Goal: Check status

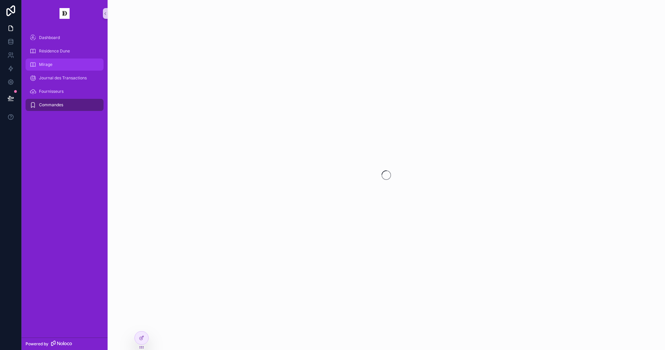
click at [64, 62] on div "Mirage" at bounding box center [65, 64] width 70 height 11
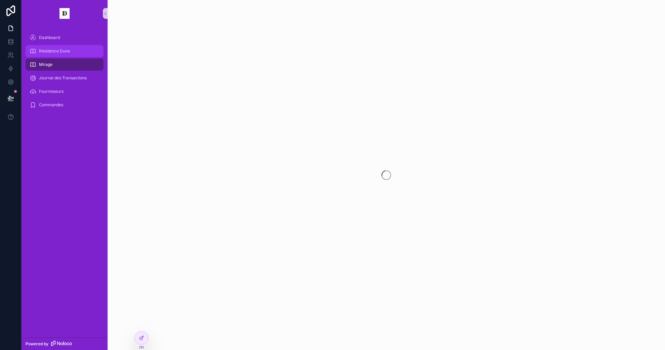
click at [63, 49] on span "Résidence Dune" at bounding box center [54, 50] width 31 height 5
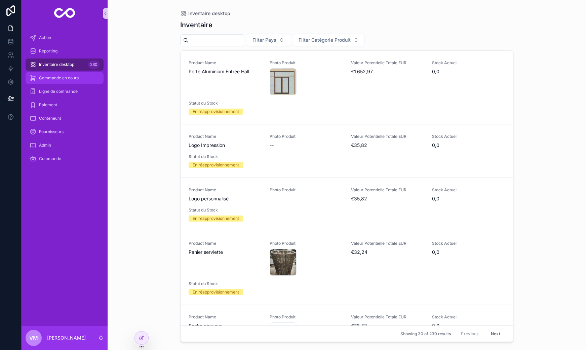
click at [60, 81] on div "Commande en cours" at bounding box center [65, 78] width 70 height 11
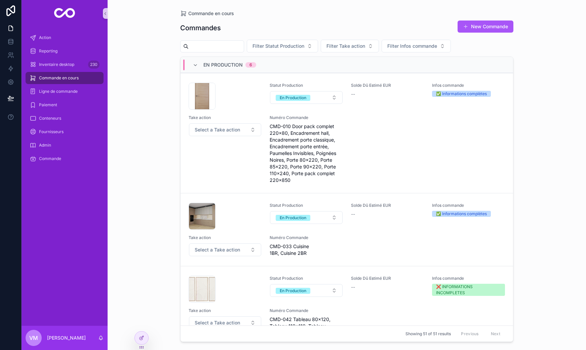
click at [62, 71] on div "Commande en cours" at bounding box center [65, 77] width 86 height 13
click at [61, 68] on div "Inventaire desktop 230" at bounding box center [65, 64] width 70 height 11
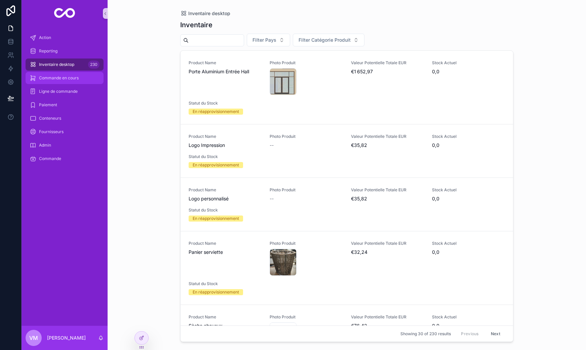
click at [60, 78] on span "Commande en cours" at bounding box center [59, 77] width 40 height 5
